Goal: Transaction & Acquisition: Download file/media

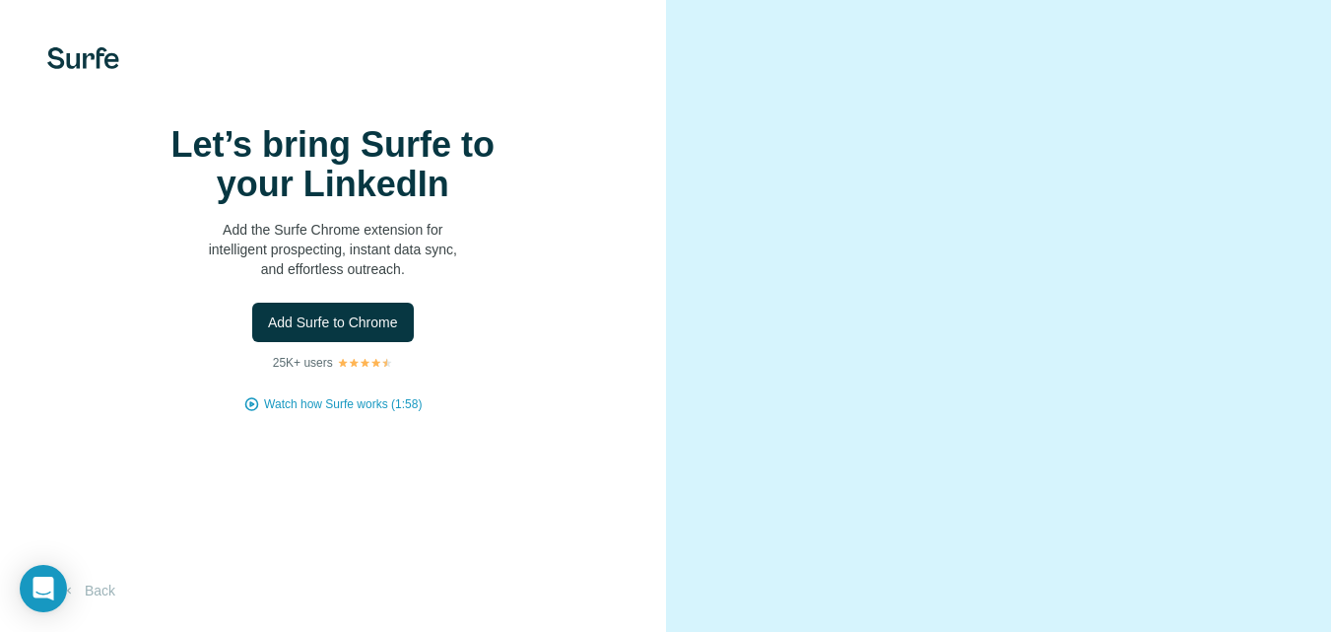
scroll to position [85, 0]
click at [372, 312] on span "Add Surfe to Chrome" at bounding box center [333, 322] width 130 height 20
